Goal: Information Seeking & Learning: Find specific fact

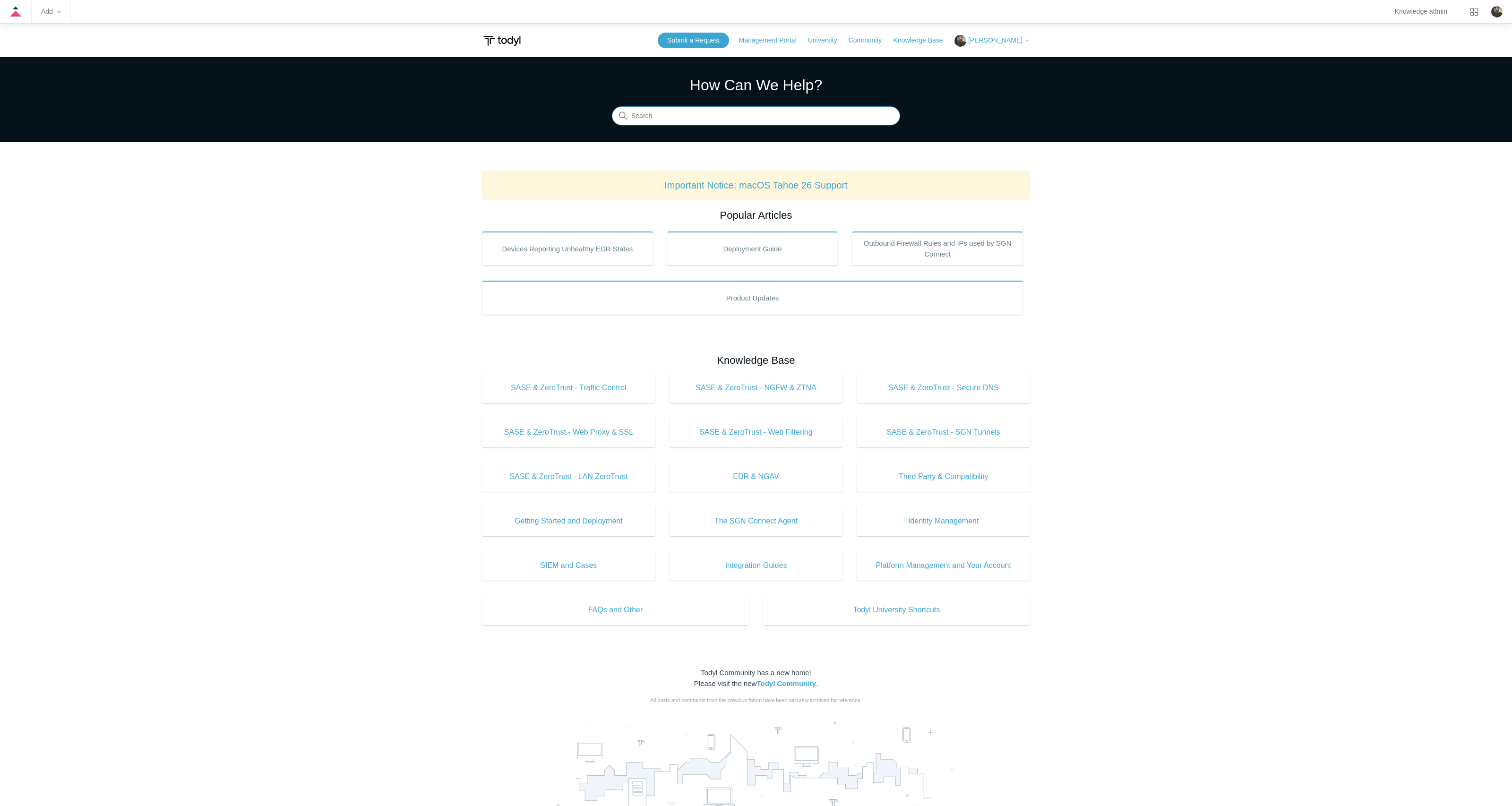
click at [710, 116] on input "Search" at bounding box center [756, 116] width 288 height 19
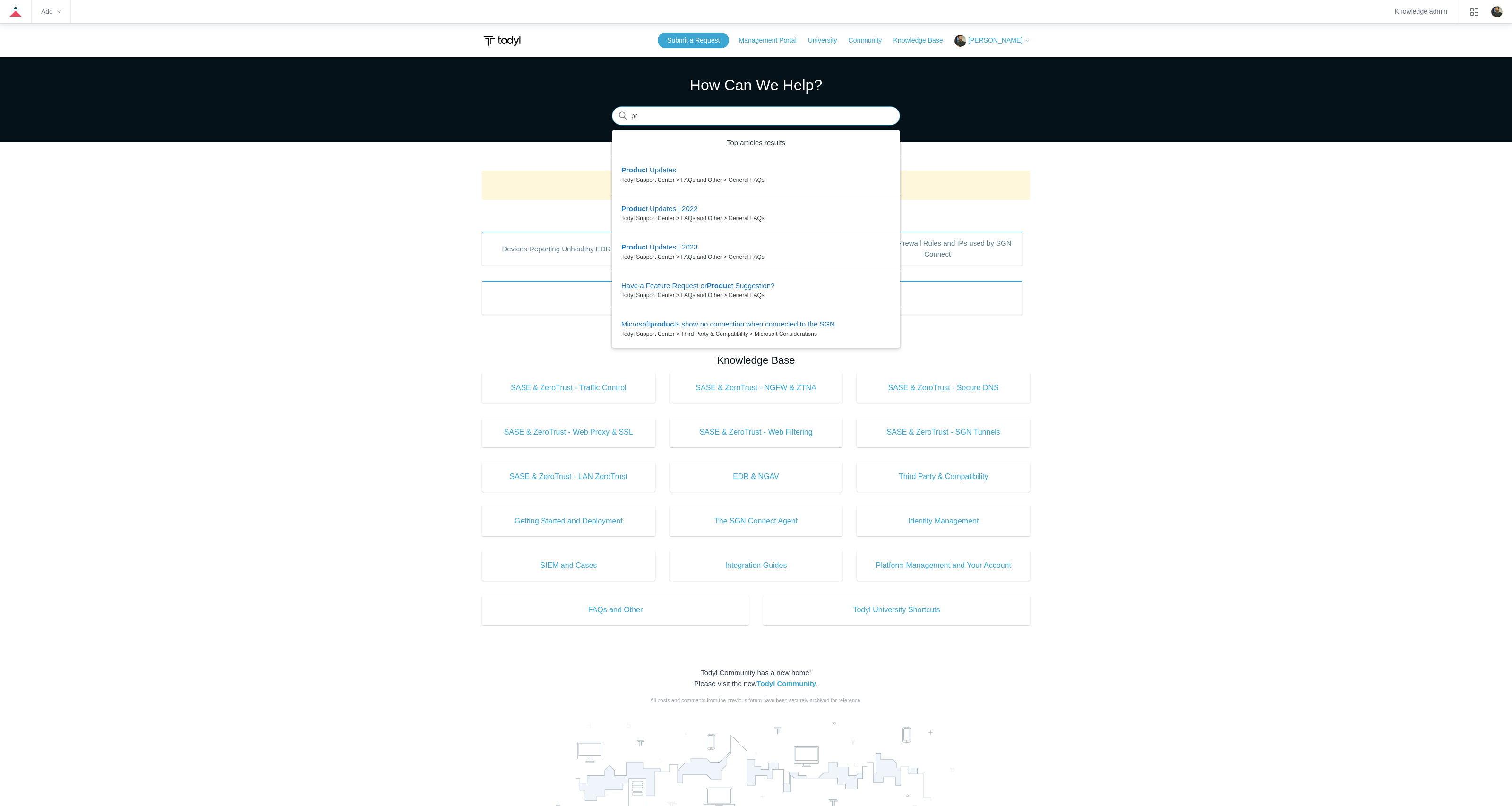
type input "p"
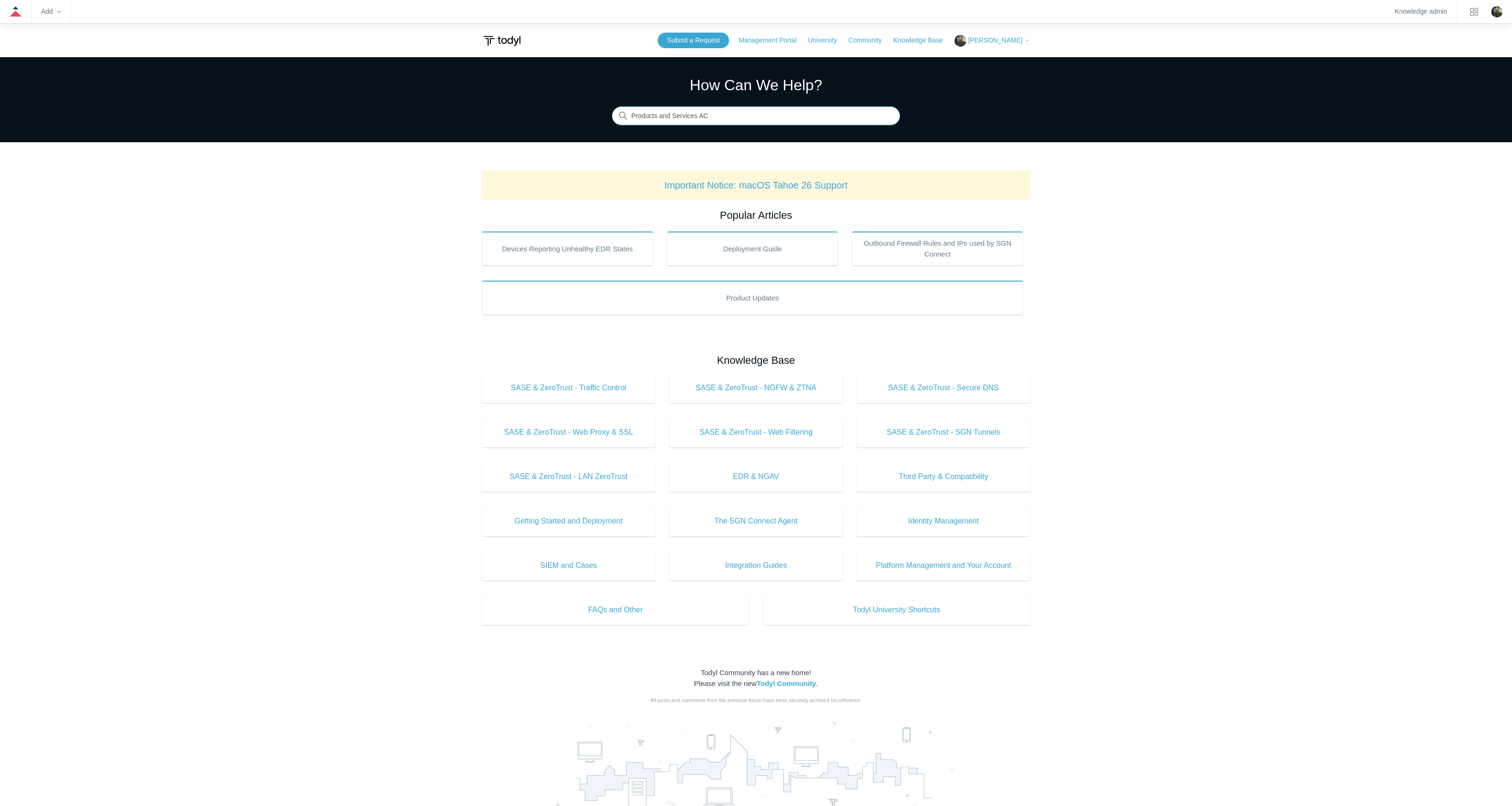
type input "Products and Services ACL"
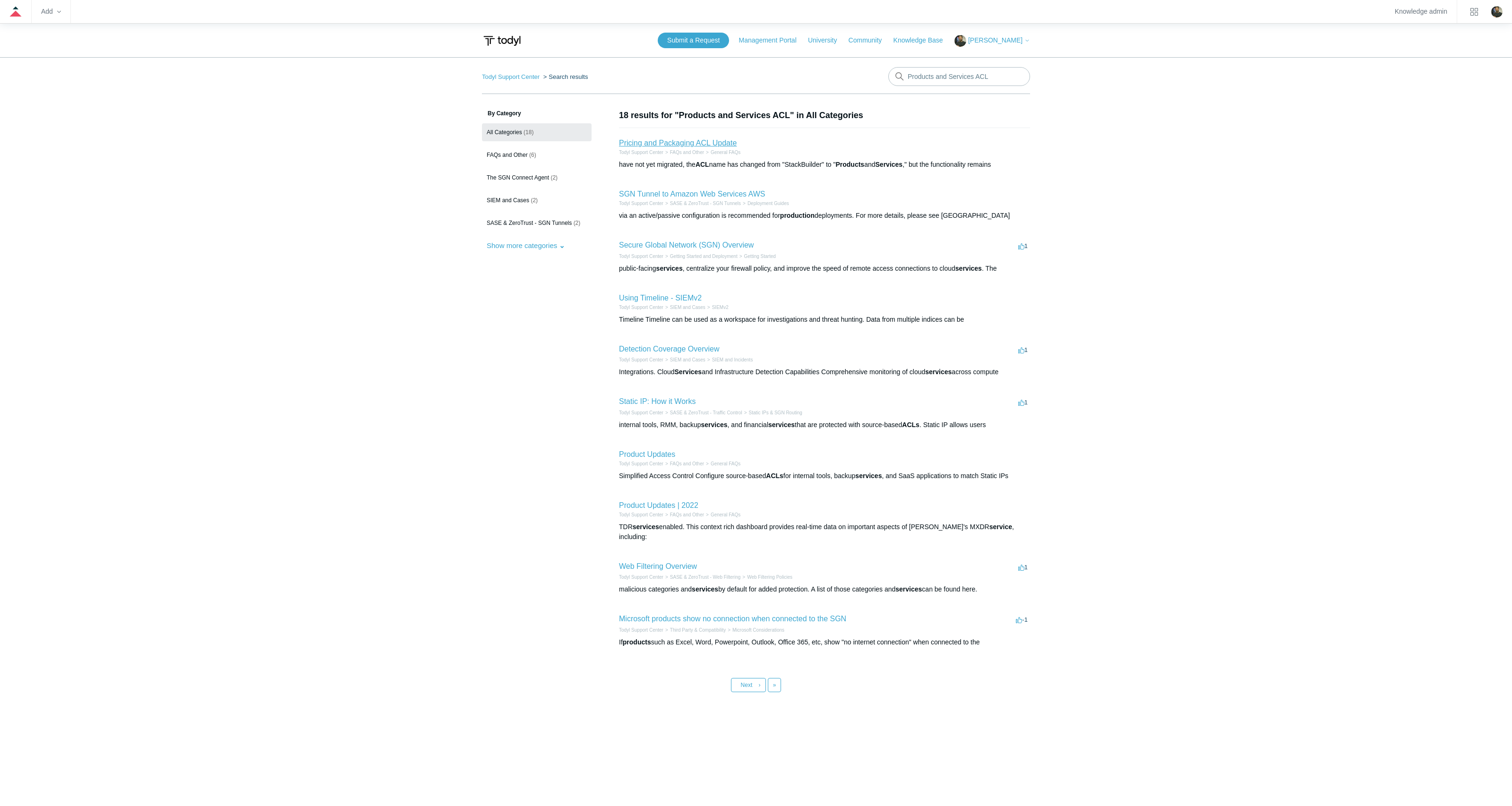
click at [660, 147] on link "Pricing and Packaging ACL Update" at bounding box center [678, 142] width 118 height 8
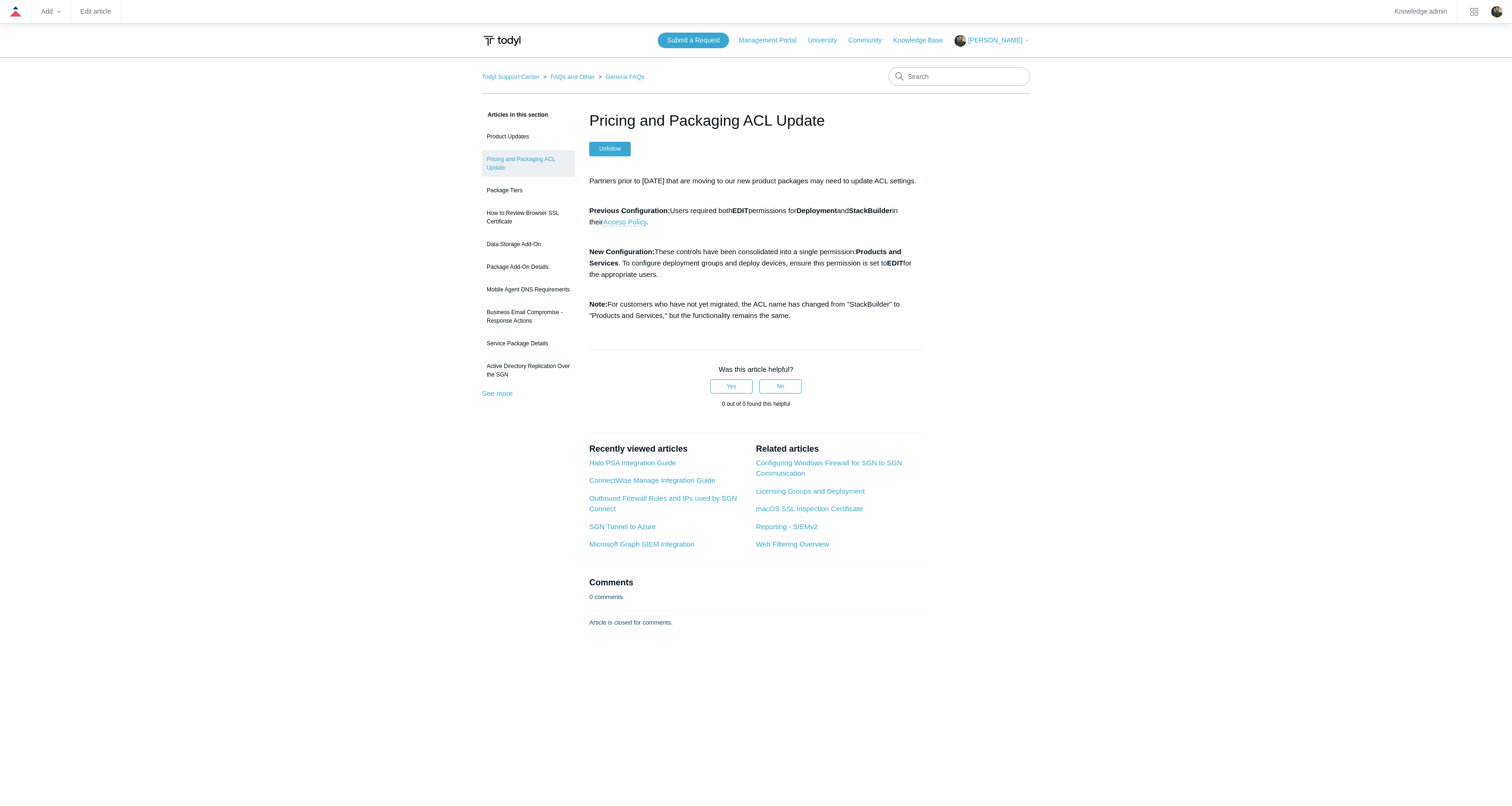
click at [365, 252] on main "Todyl Support Center FAQs and Other General FAQs Articles in this section Produ…" at bounding box center [756, 420] width 1512 height 725
click at [226, 293] on main "Todyl Support Center FAQs and Other General FAQs Articles in this section Produ…" at bounding box center [756, 420] width 1512 height 725
